Goal: Task Accomplishment & Management: Use online tool/utility

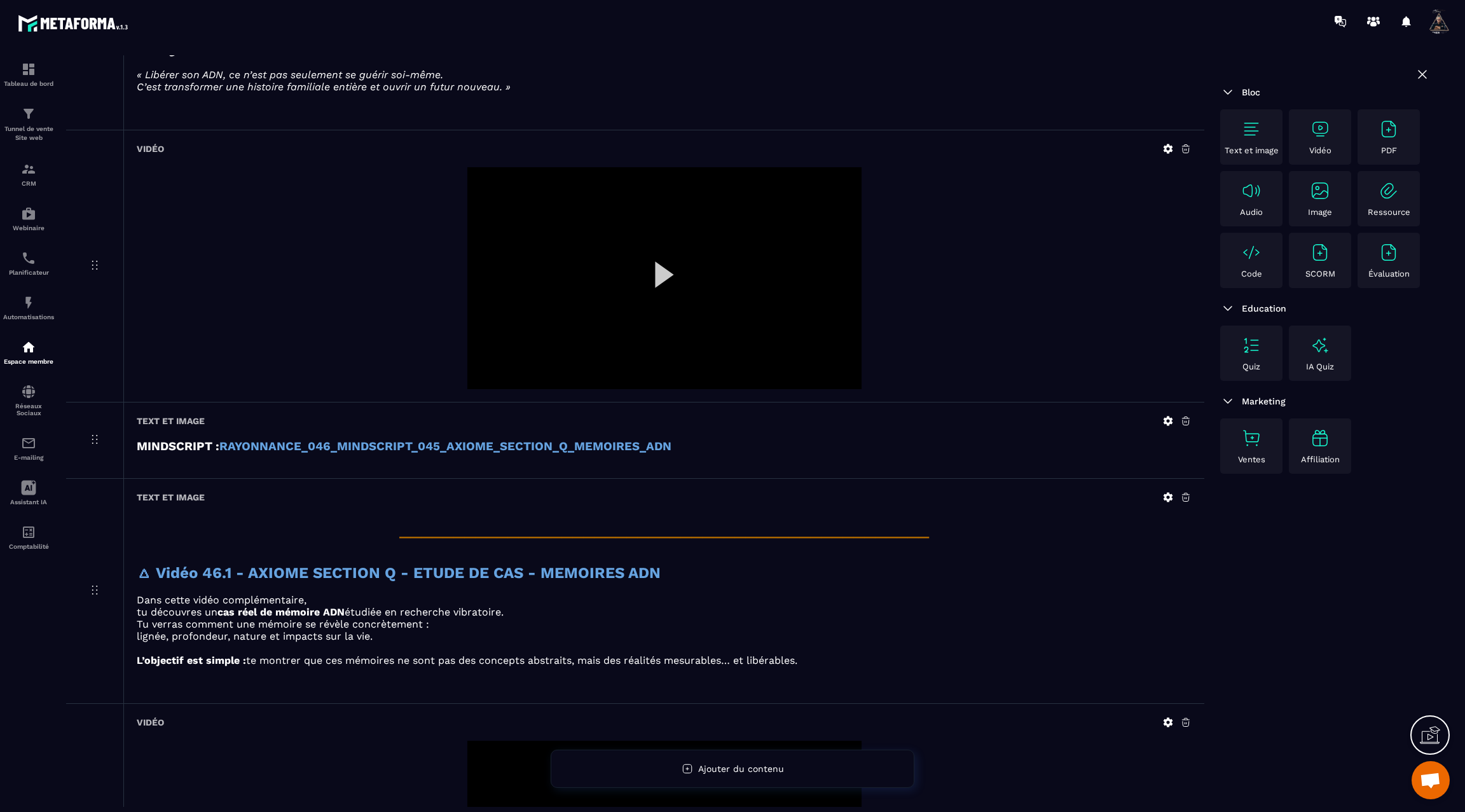
scroll to position [3085, 0]
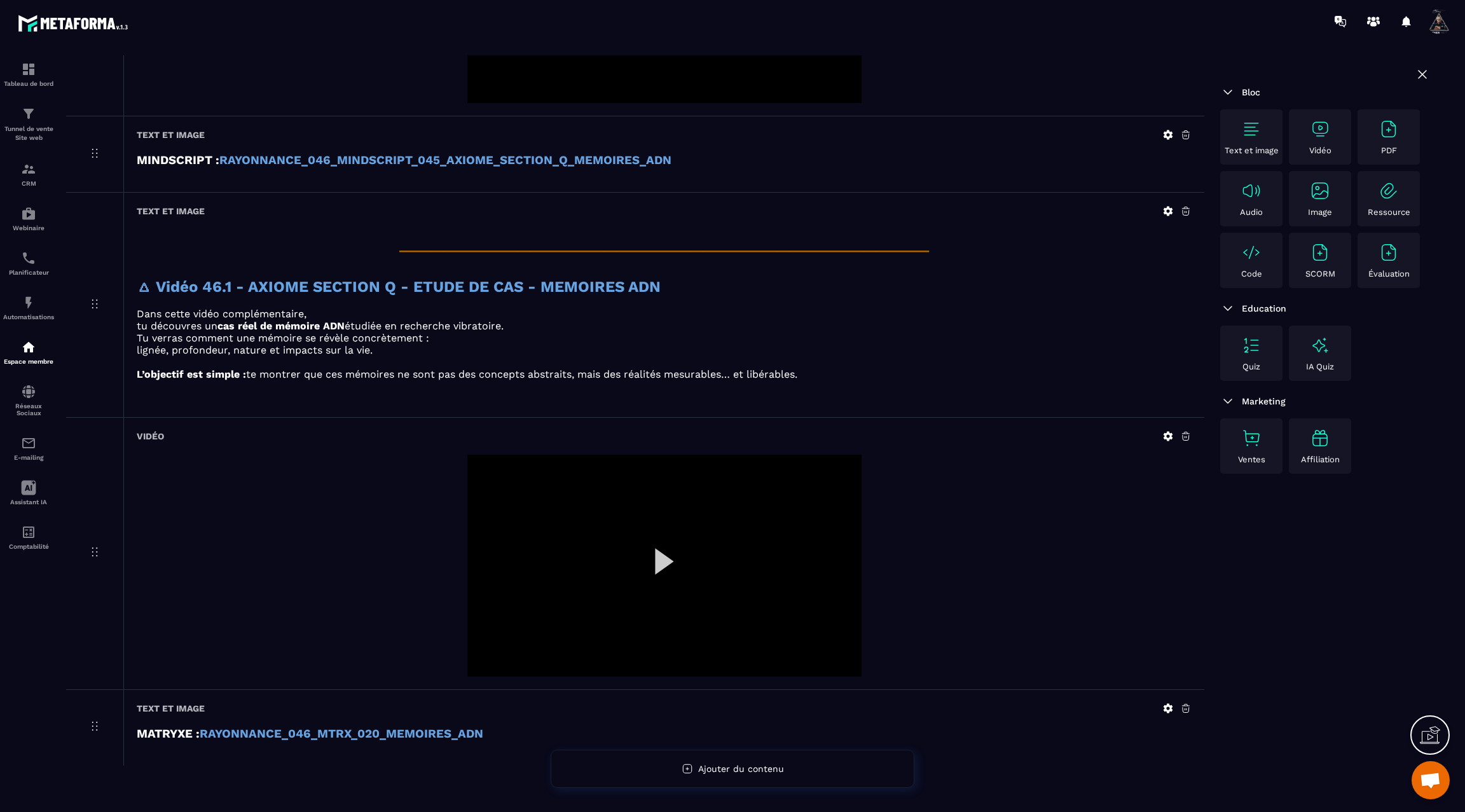
click at [664, 534] on div at bounding box center [665, 566] width 394 height 222
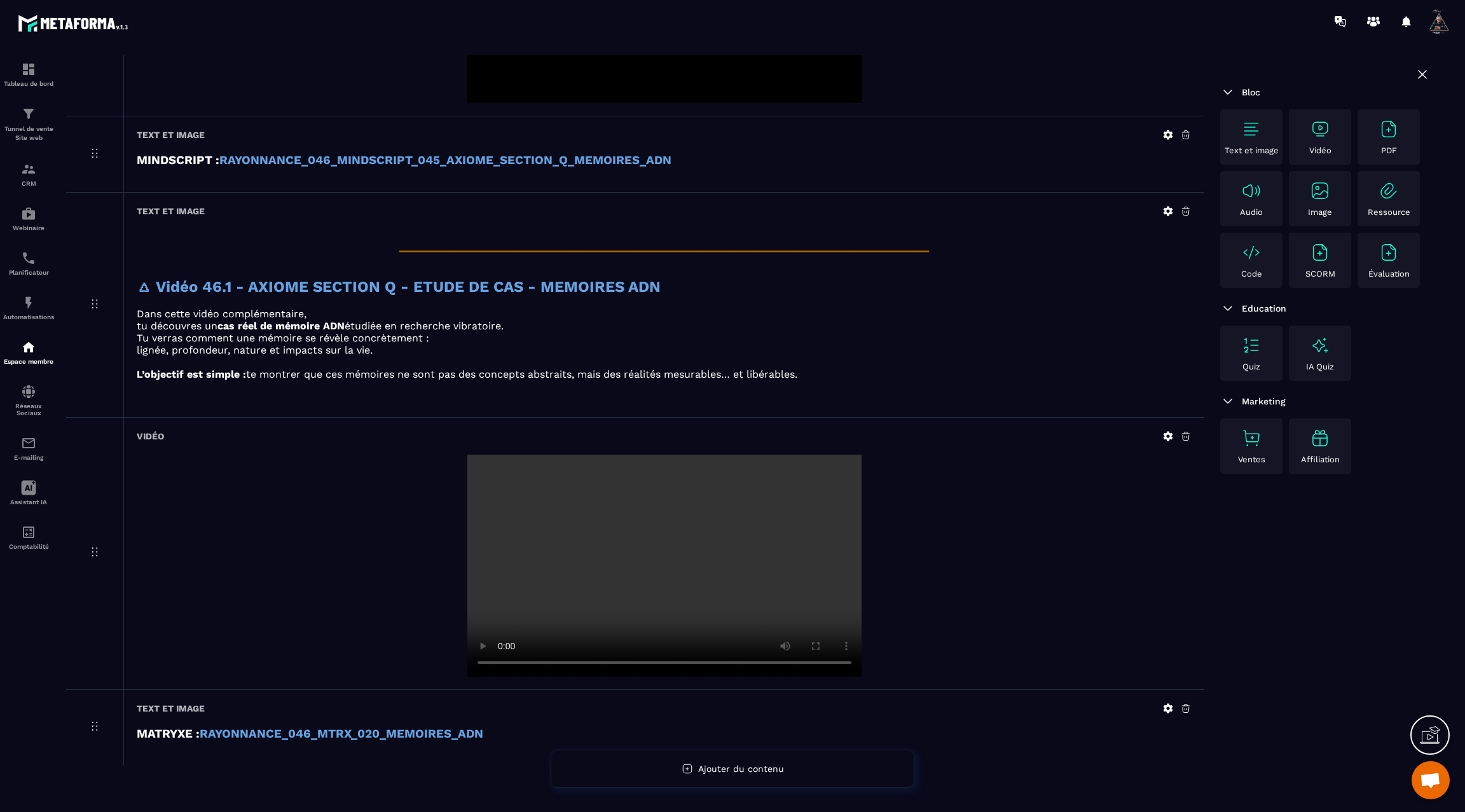
click at [1254, 122] on img at bounding box center [1251, 129] width 20 height 20
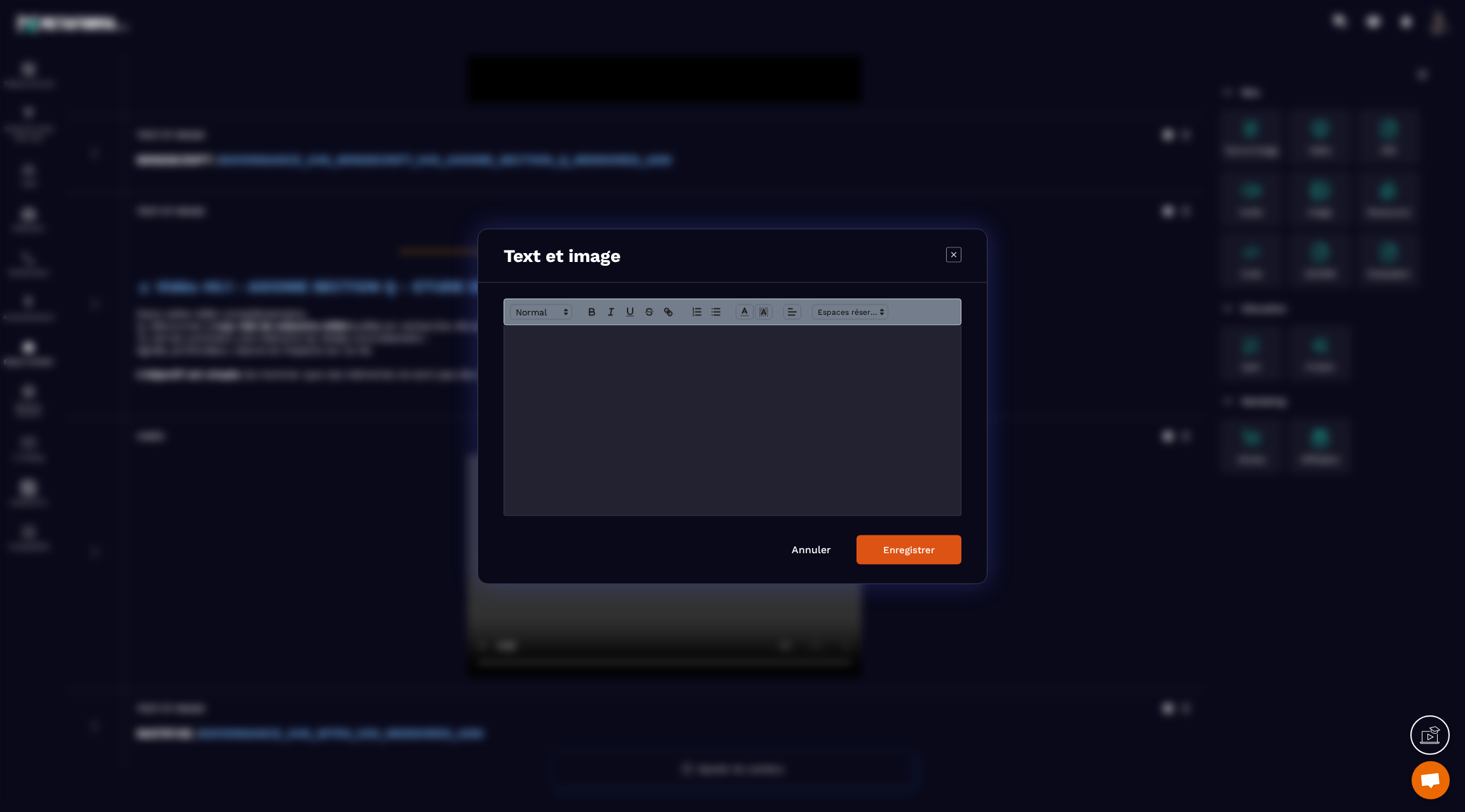
click at [839, 364] on div "Modal window" at bounding box center [732, 420] width 456 height 190
click at [902, 550] on div "Enregistrer" at bounding box center [909, 549] width 52 height 11
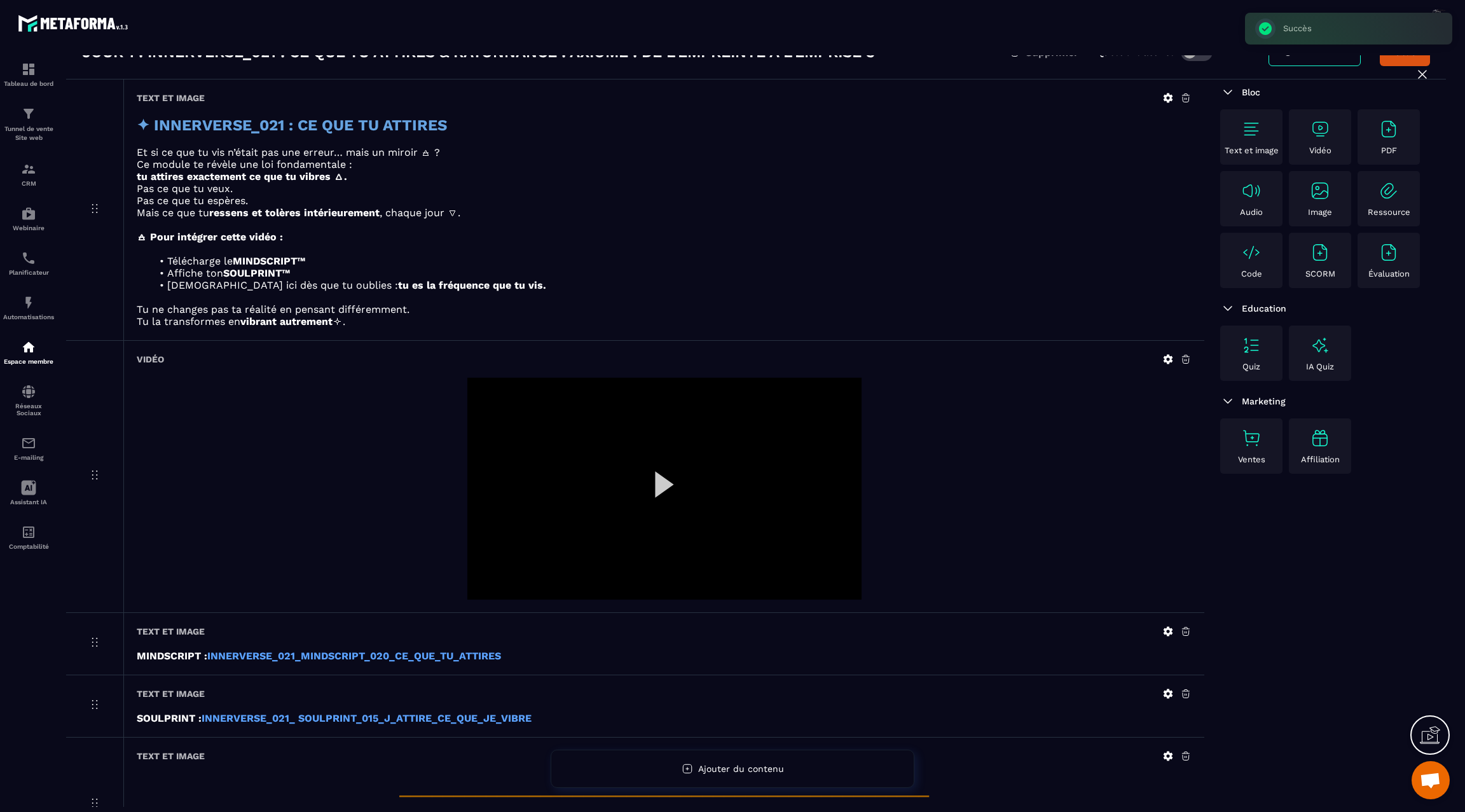
scroll to position [0, 0]
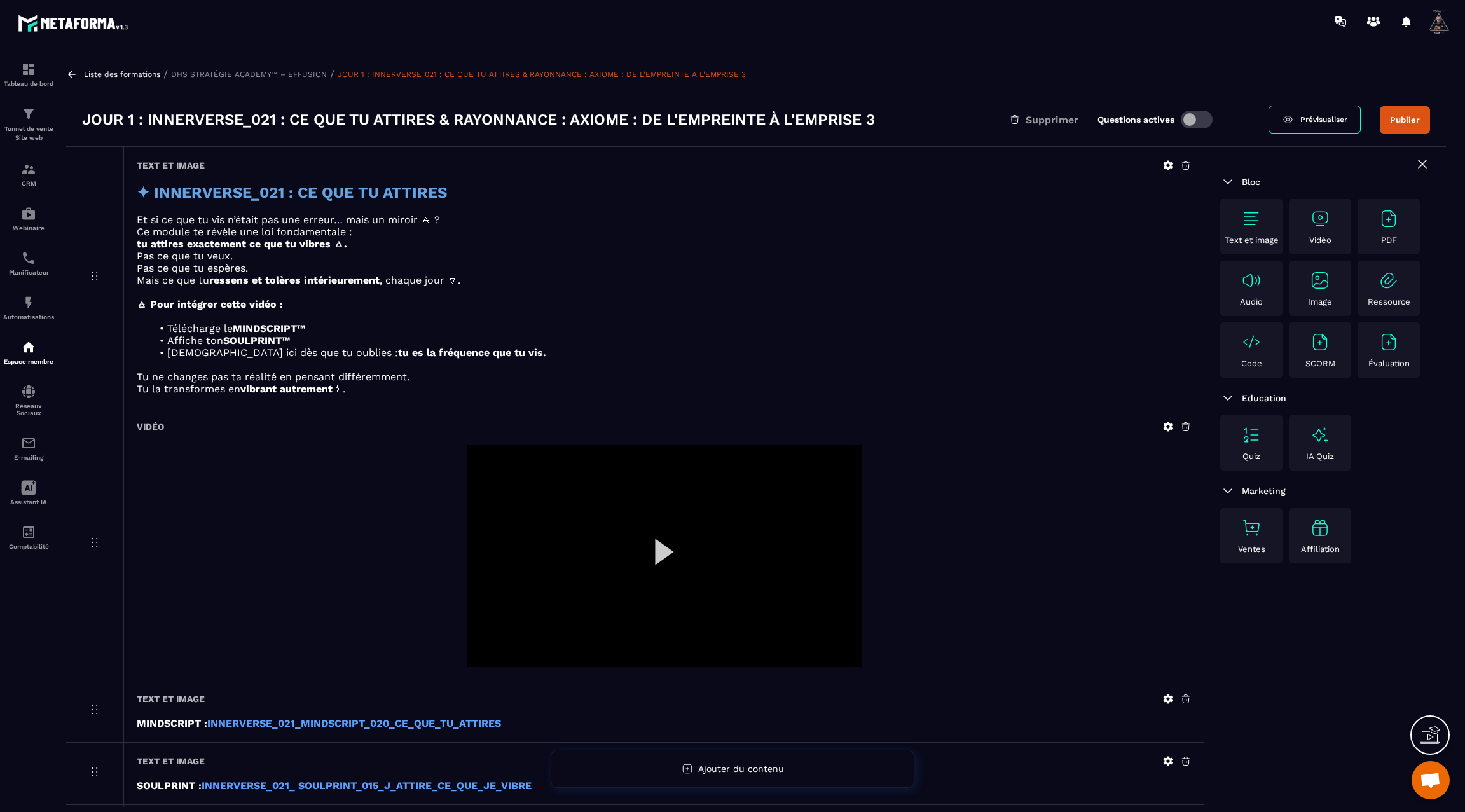
click at [1389, 117] on button "Publier" at bounding box center [1405, 120] width 50 height 27
click at [71, 76] on icon at bounding box center [72, 74] width 11 height 11
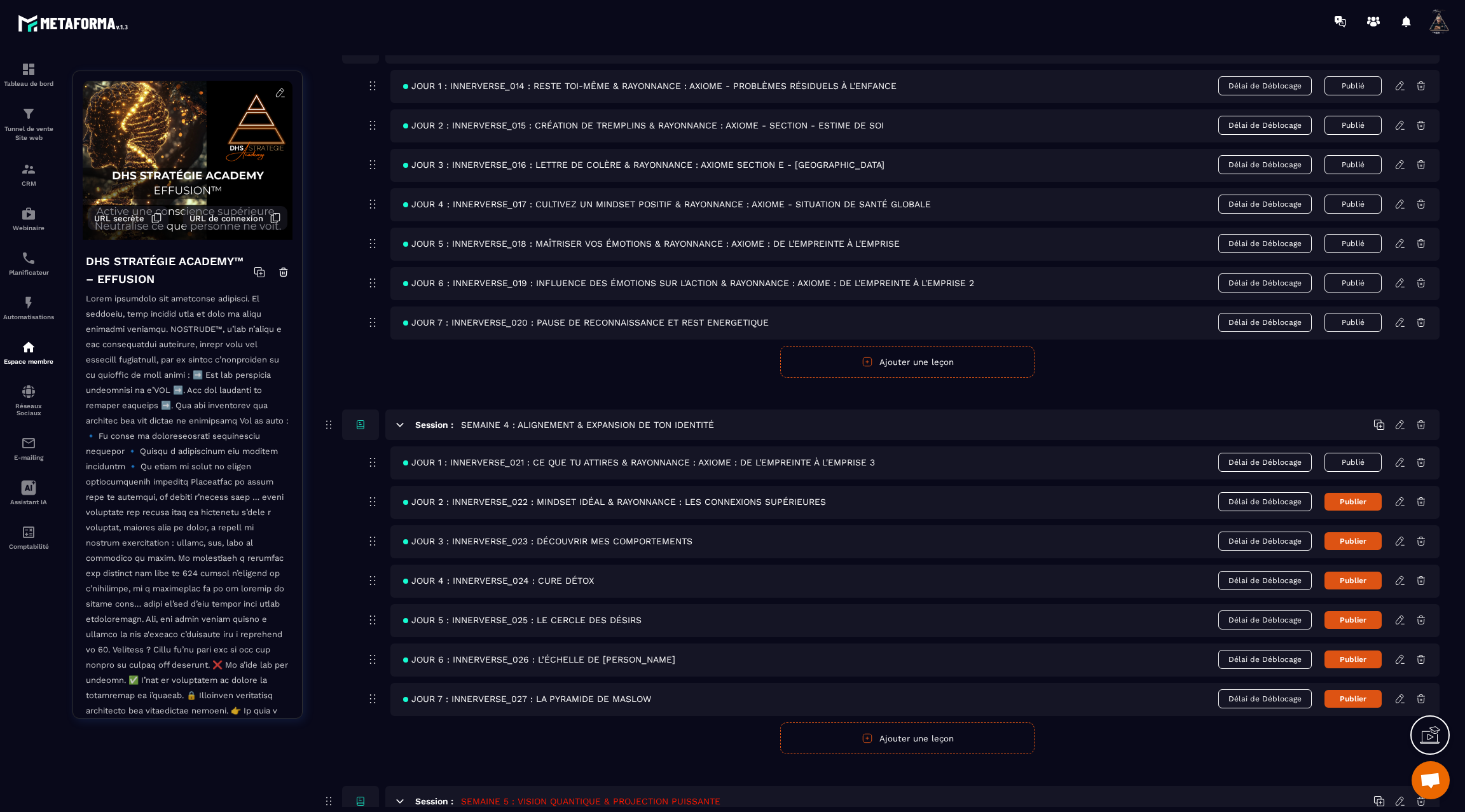
scroll to position [921, 0]
click at [1403, 493] on icon at bounding box center [1400, 499] width 11 height 11
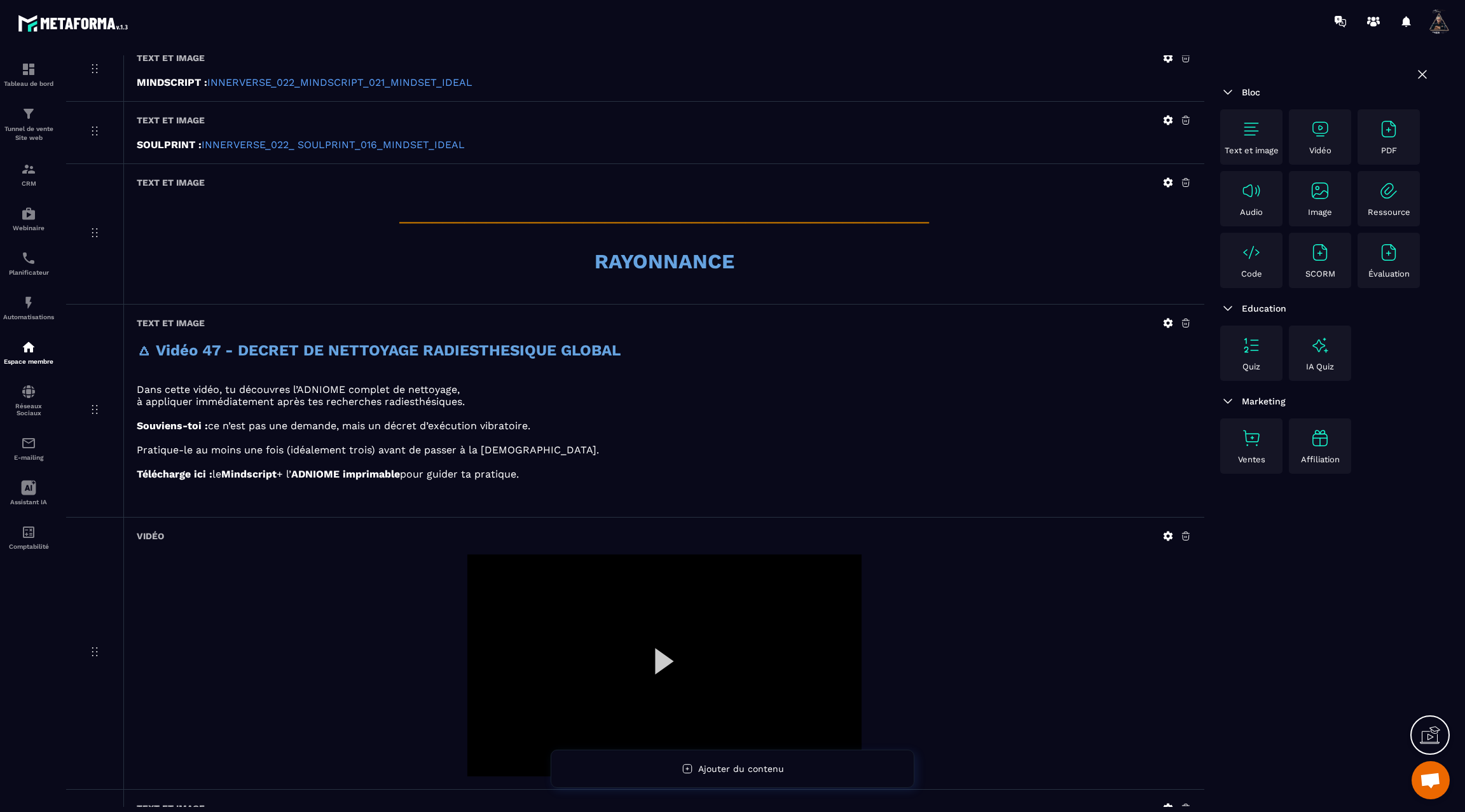
scroll to position [703, 0]
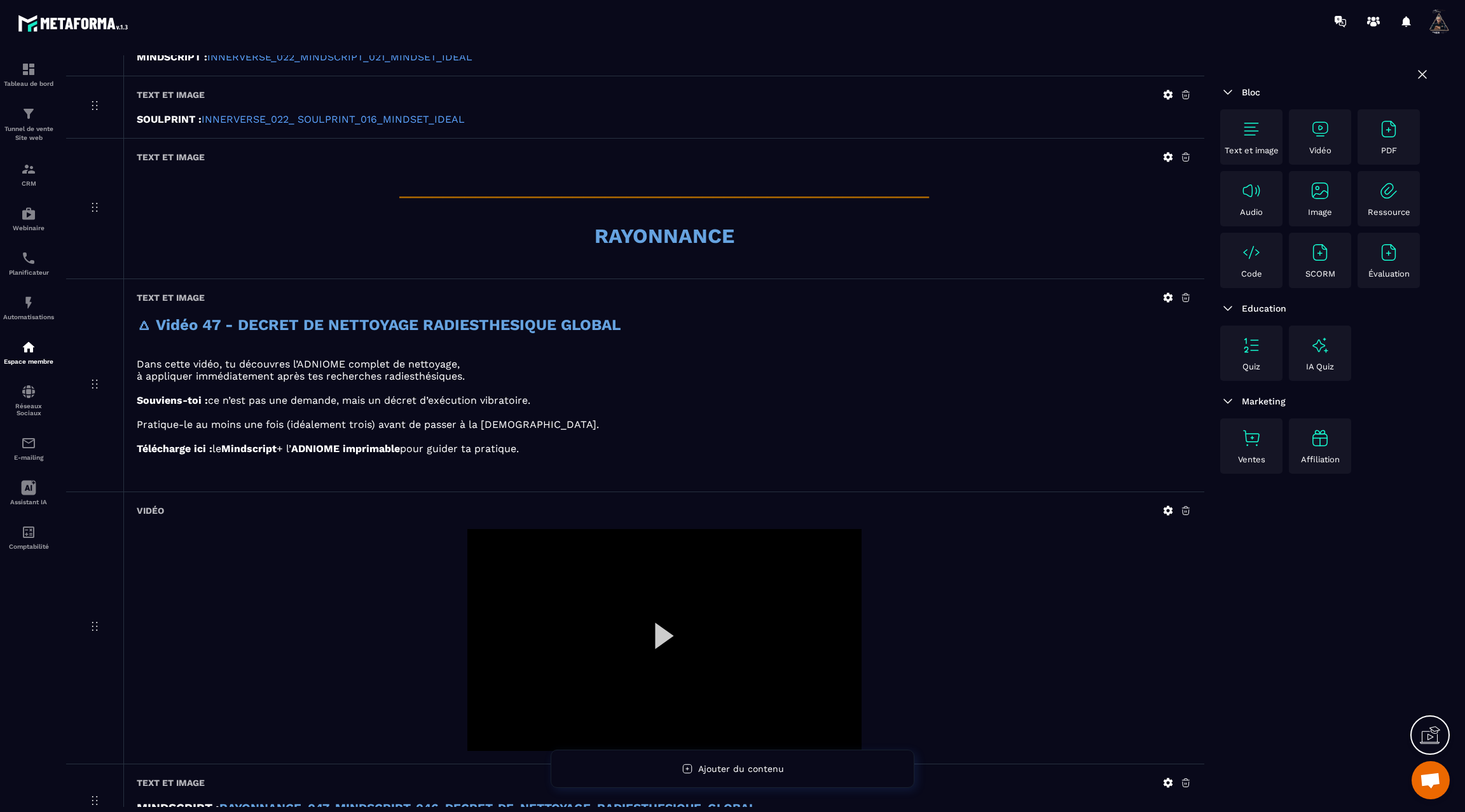
click at [1169, 154] on icon at bounding box center [1168, 157] width 10 height 10
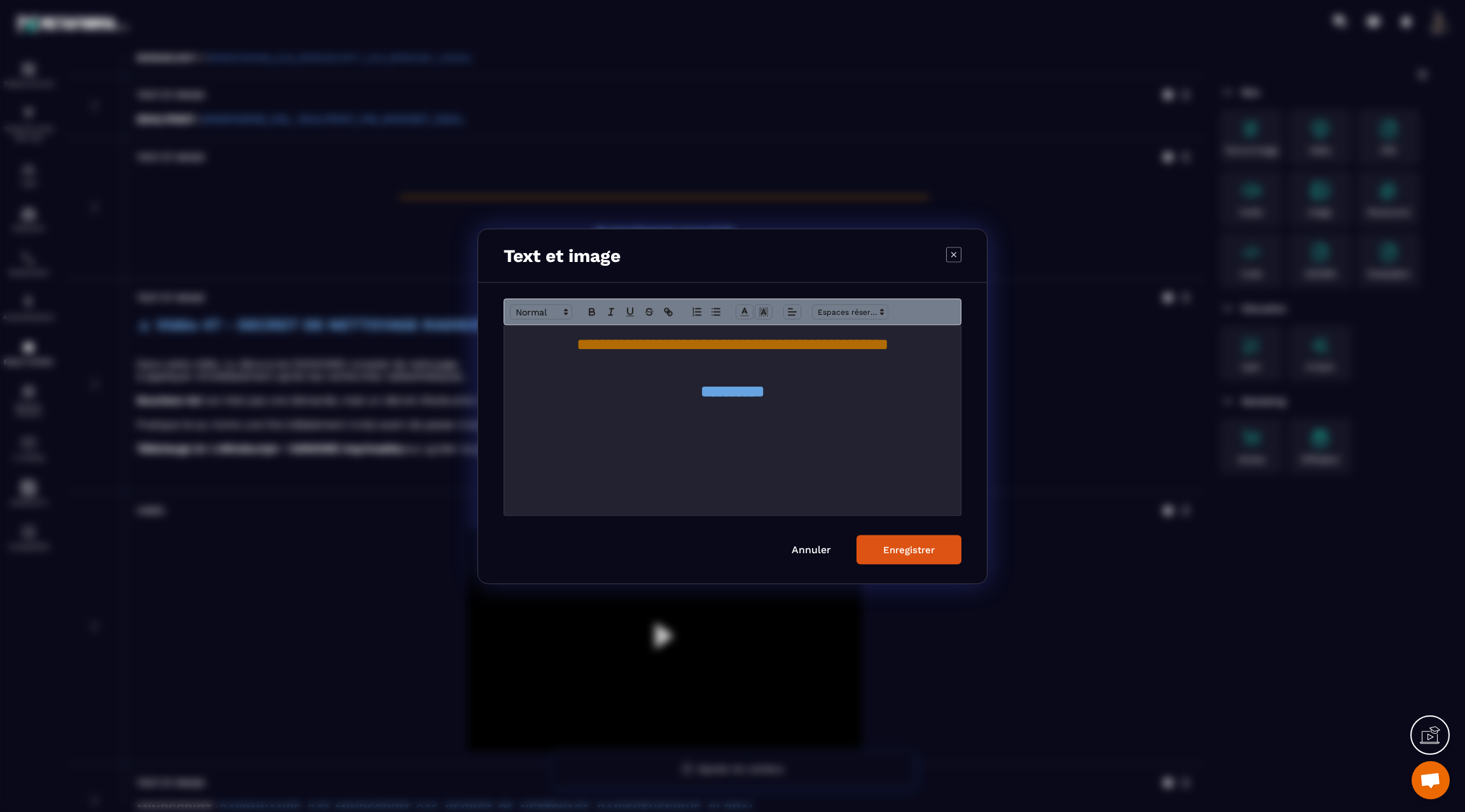
click at [731, 394] on strong "**********" at bounding box center [732, 390] width 64 height 16
click at [845, 311] on span "Modal window" at bounding box center [850, 311] width 76 height 15
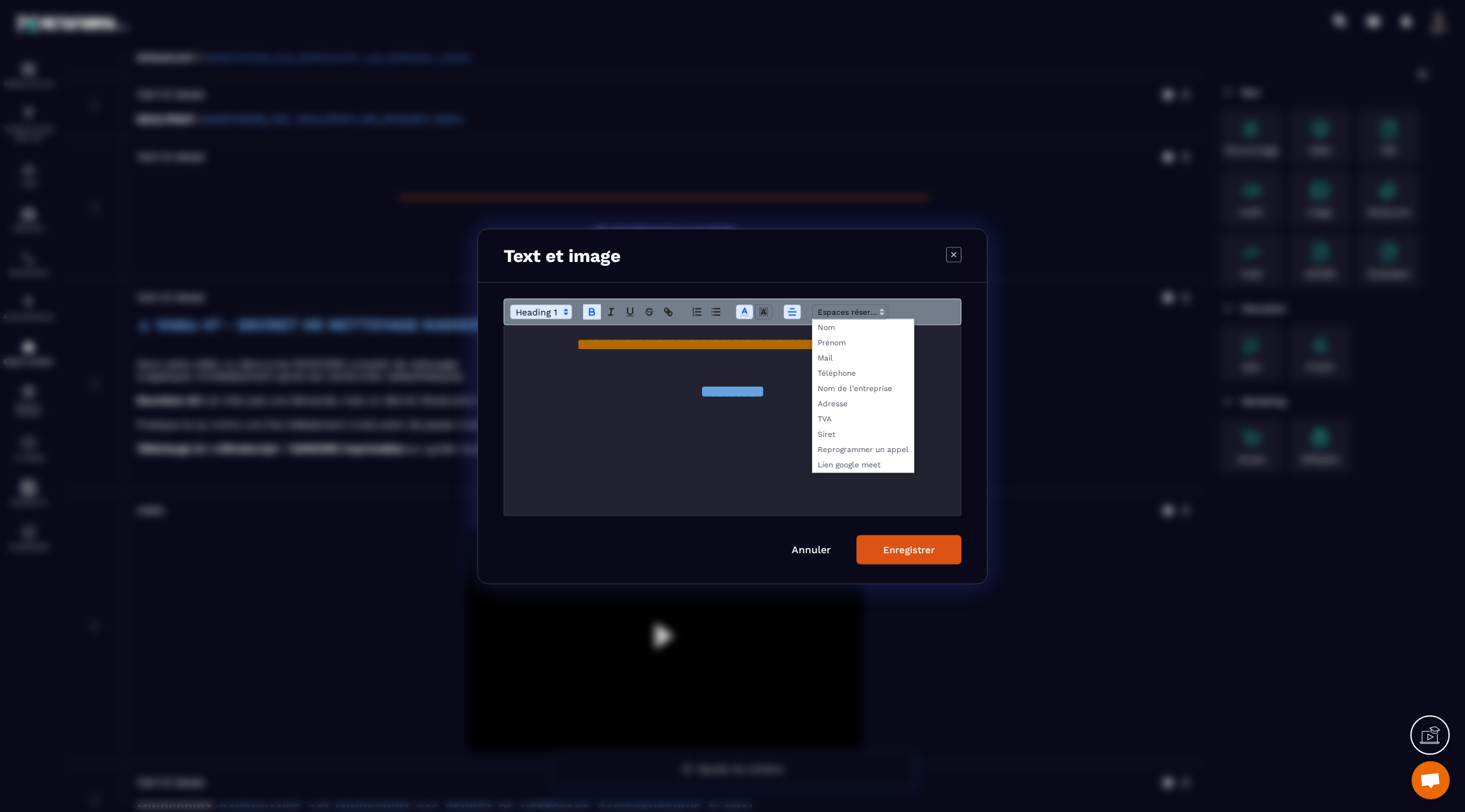
click at [781, 477] on div "**********" at bounding box center [732, 420] width 456 height 190
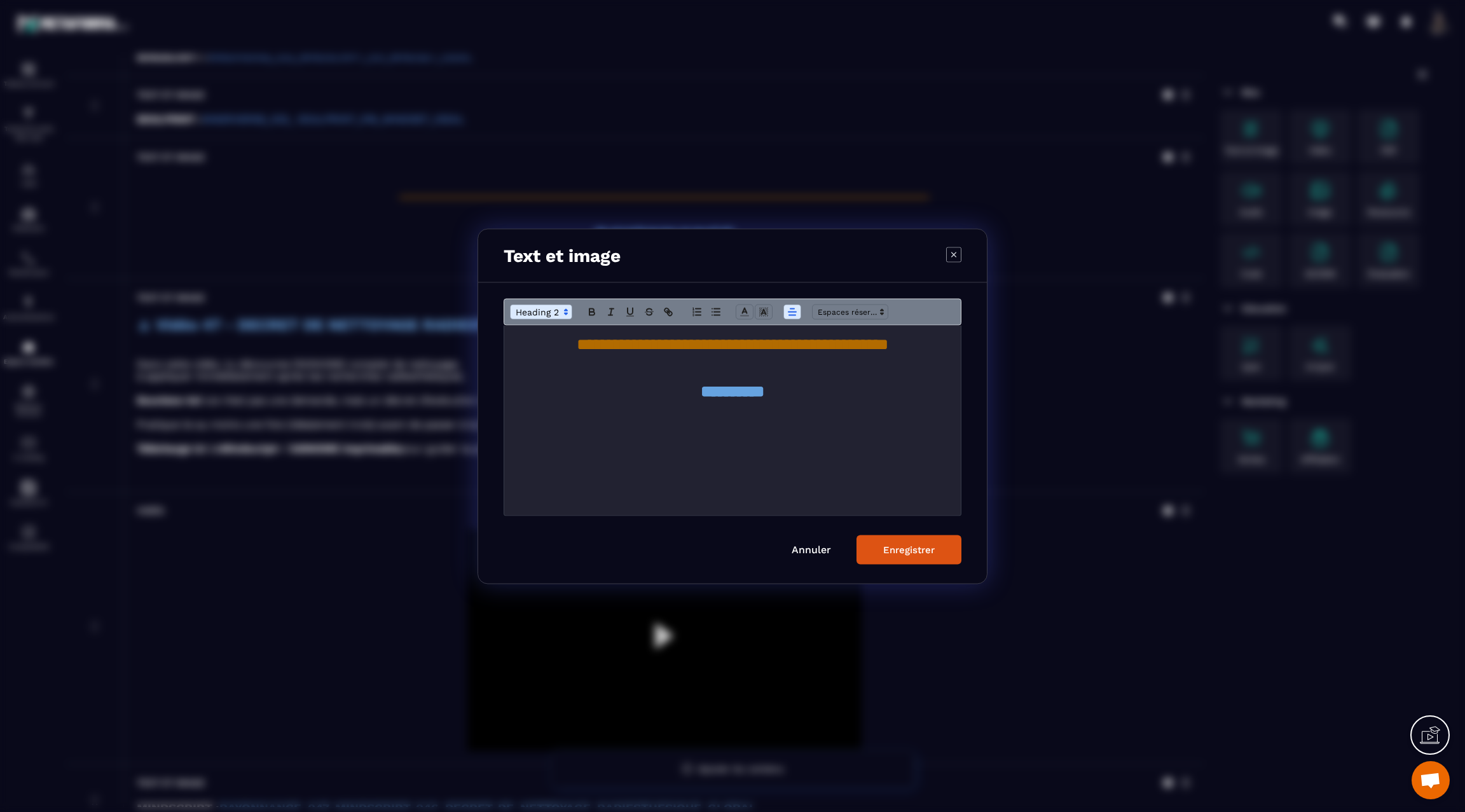
click at [760, 393] on strong "**********" at bounding box center [732, 390] width 64 height 16
click at [588, 391] on h1 "**********" at bounding box center [732, 391] width 437 height 23
click at [887, 547] on div "Enregistrer" at bounding box center [909, 549] width 52 height 11
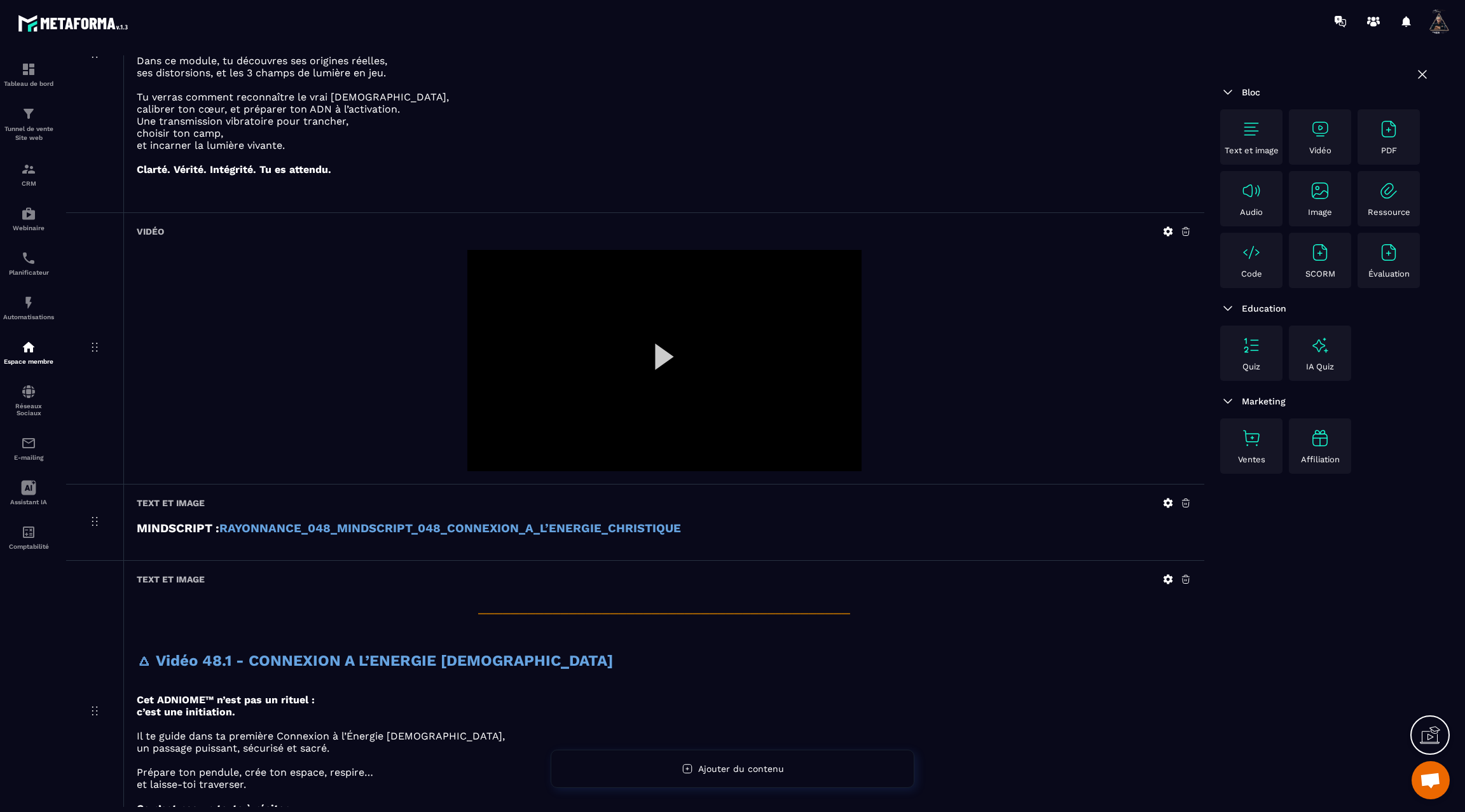
scroll to position [2174, 0]
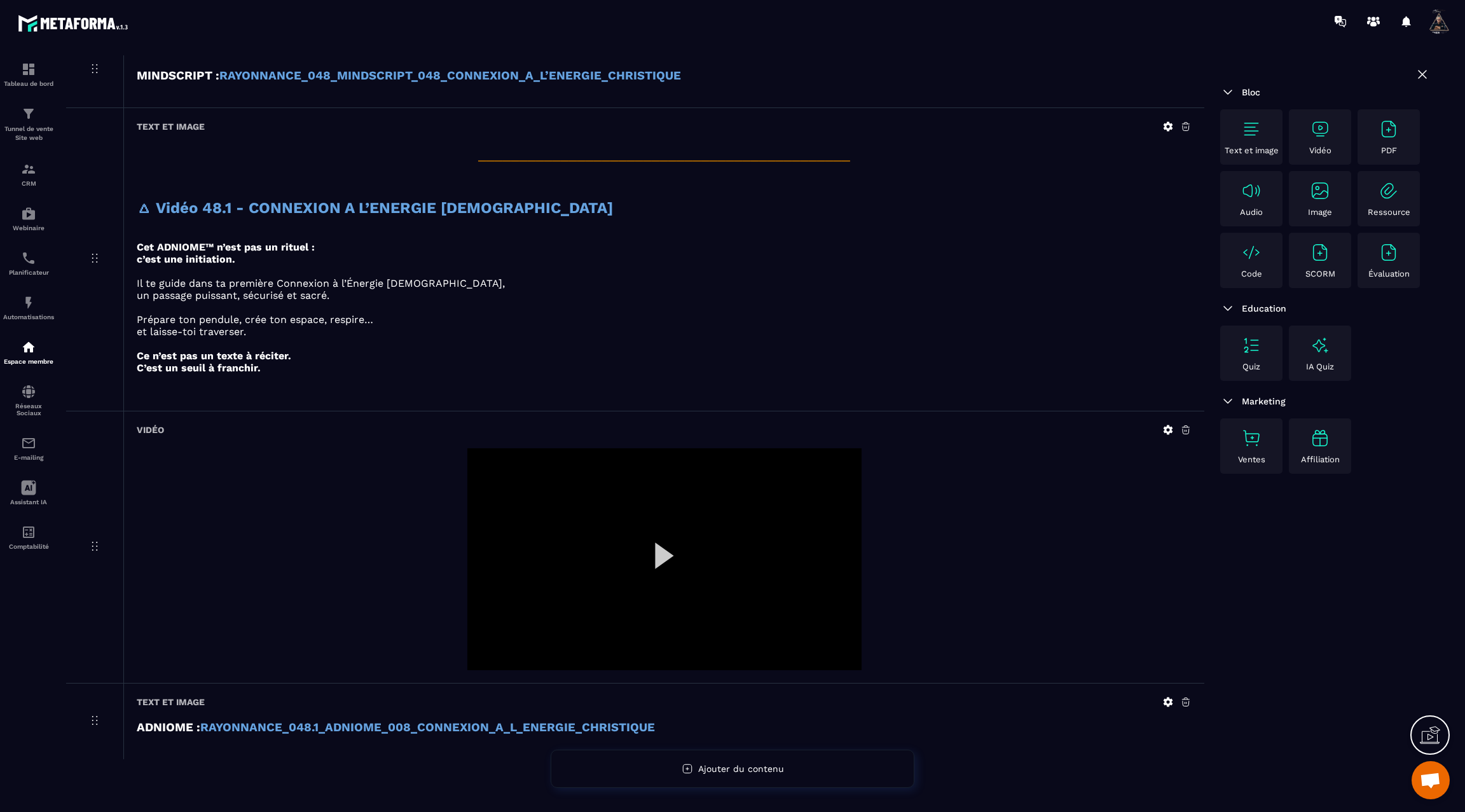
click at [662, 535] on div at bounding box center [665, 559] width 394 height 222
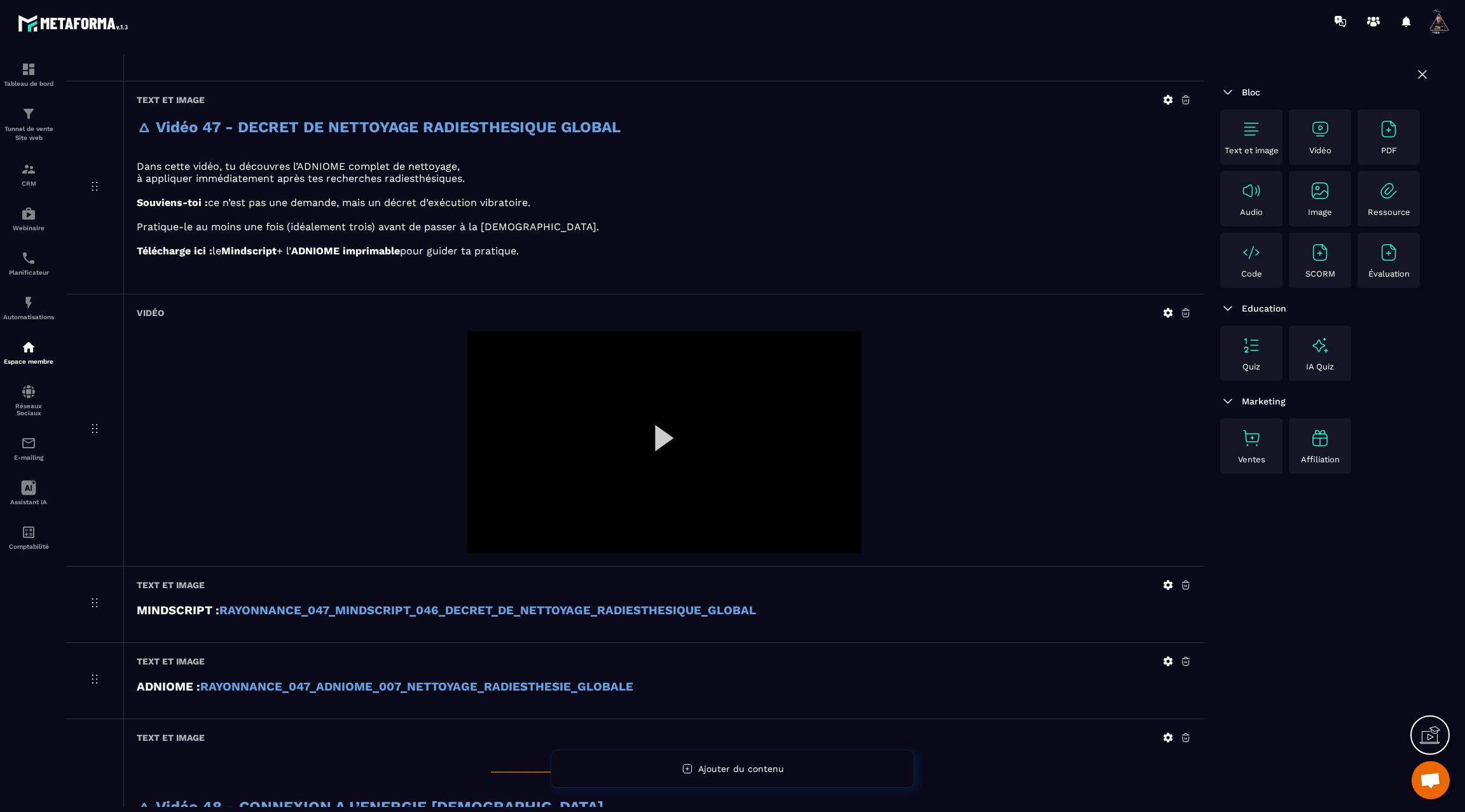
scroll to position [950, 0]
